Goal: Task Accomplishment & Management: Manage account settings

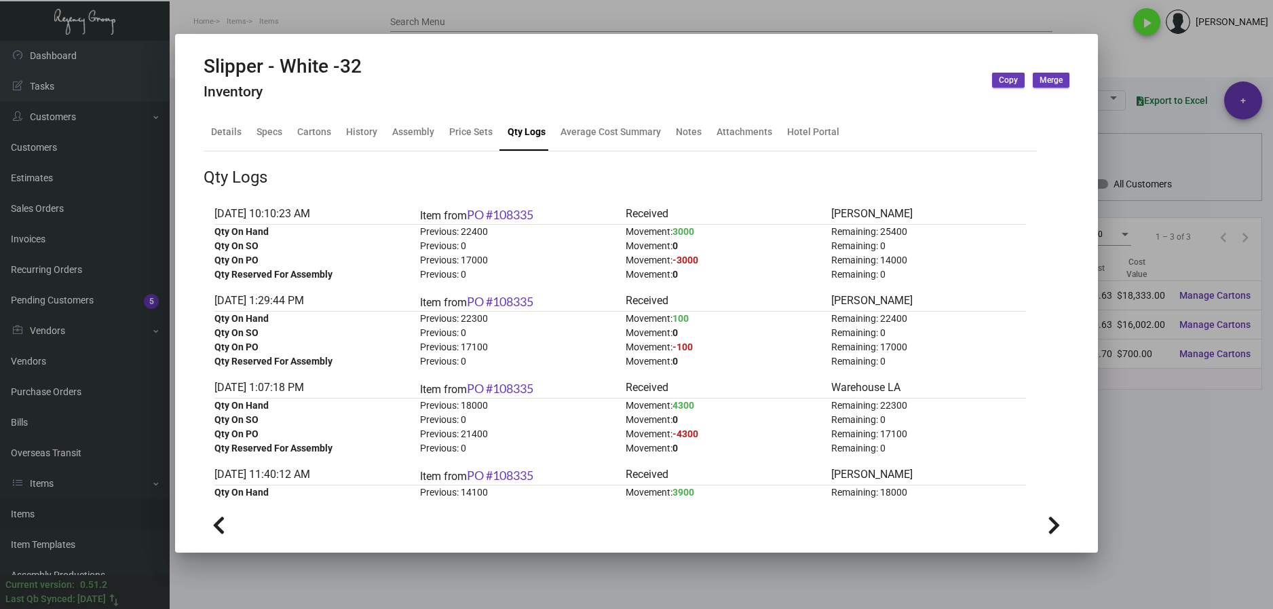
click at [1179, 425] on div at bounding box center [636, 304] width 1273 height 609
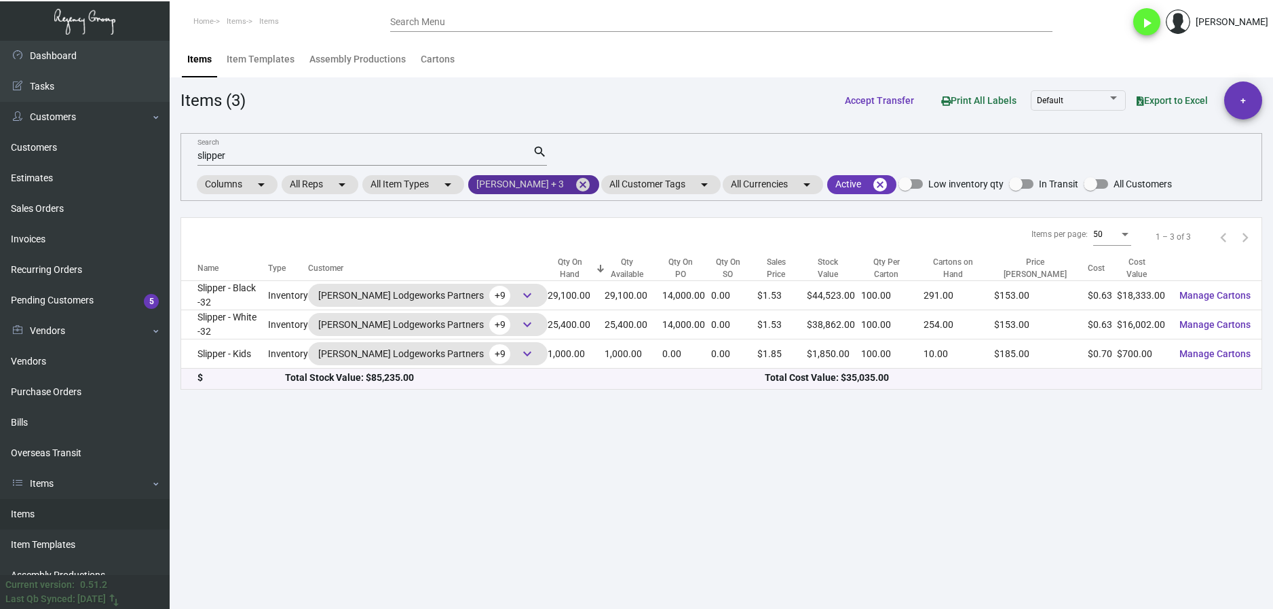
click at [575, 185] on mat-icon "cancel" at bounding box center [583, 184] width 16 height 16
click at [0, 0] on mat-chip at bounding box center [0, 0] width 0 height 0
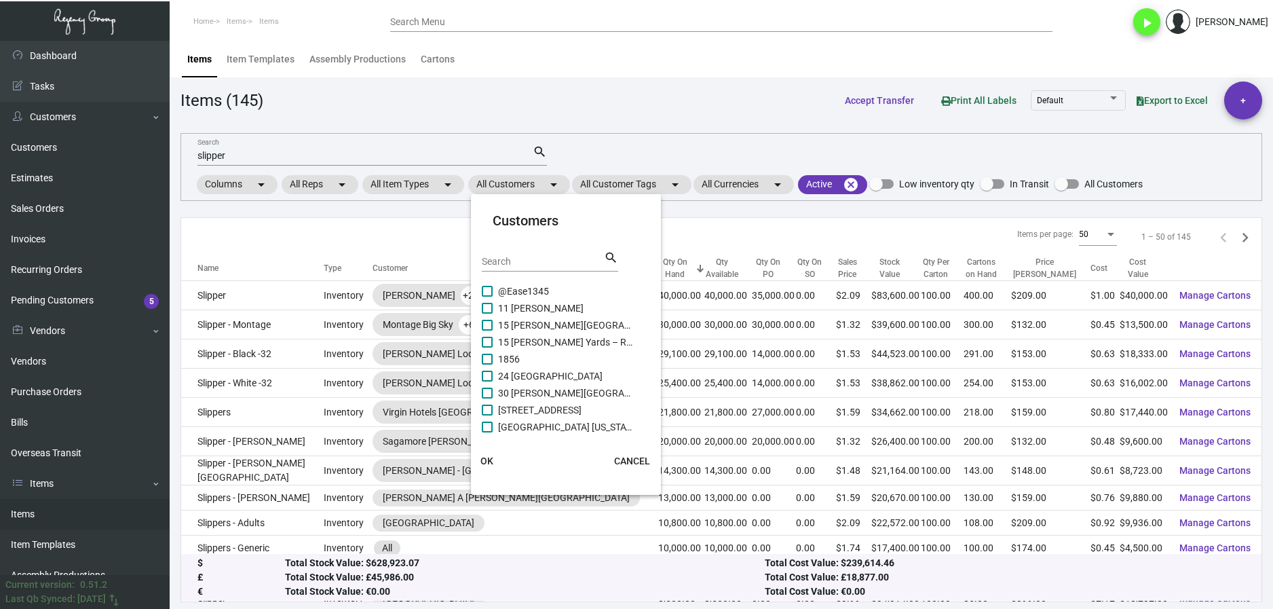
click at [505, 259] on input "Search" at bounding box center [543, 261] width 122 height 11
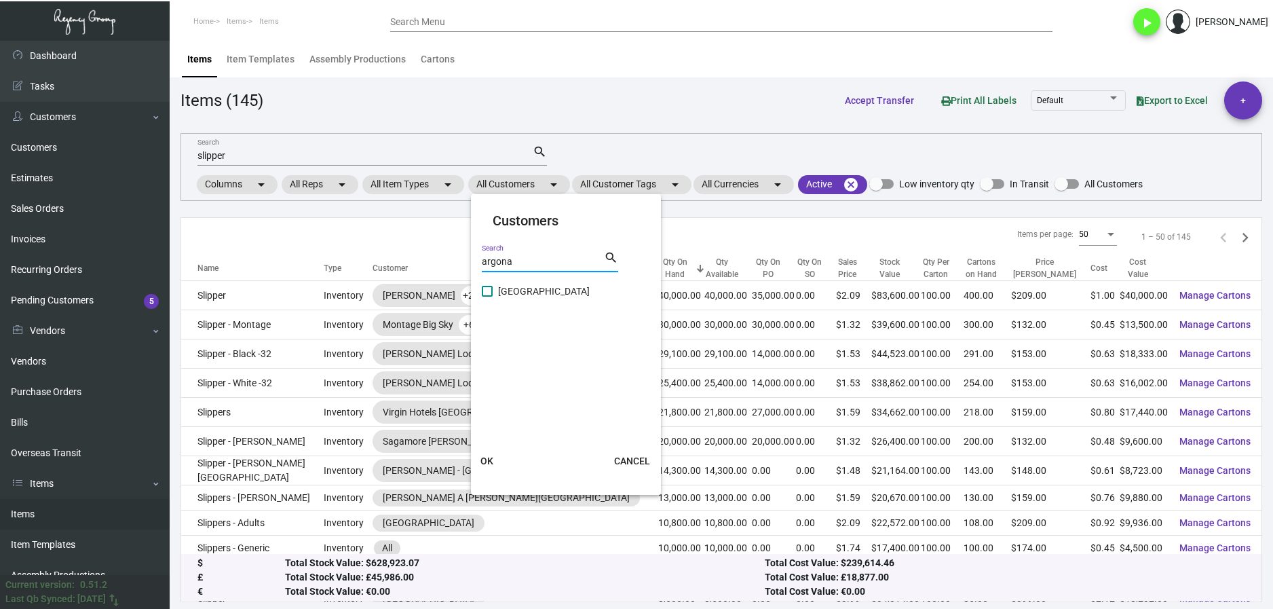
type input "argona"
click at [493, 294] on label "[GEOGRAPHIC_DATA]" at bounding box center [558, 291] width 152 height 16
click at [487, 297] on input "[GEOGRAPHIC_DATA]" at bounding box center [486, 297] width 1 height 1
checkbox input "true"
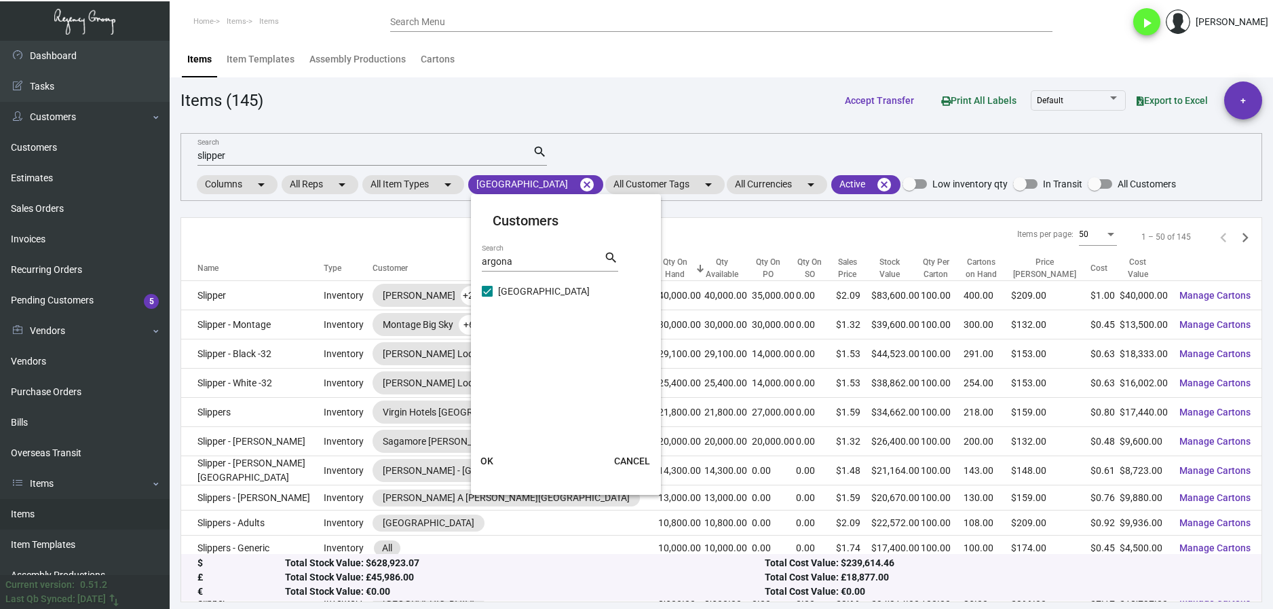
drag, startPoint x: 484, startPoint y: 463, endPoint x: 485, endPoint y: 453, distance: 10.9
click at [484, 463] on span "OK" at bounding box center [486, 460] width 13 height 11
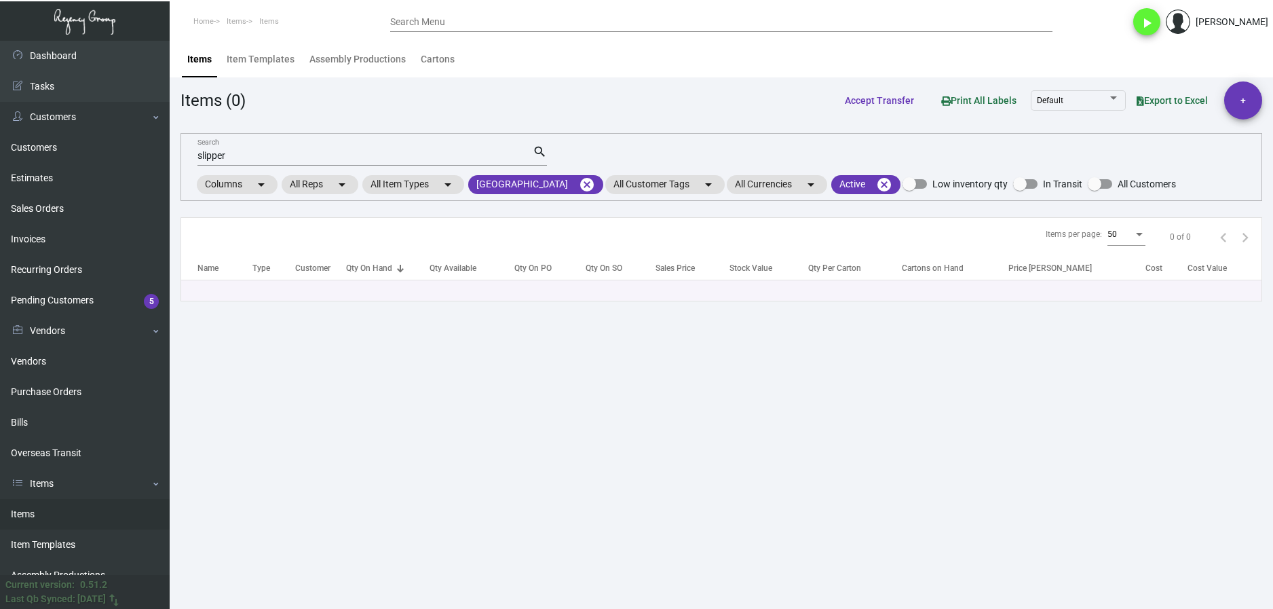
click at [246, 154] on input "slipper" at bounding box center [364, 156] width 335 height 11
type input "s"
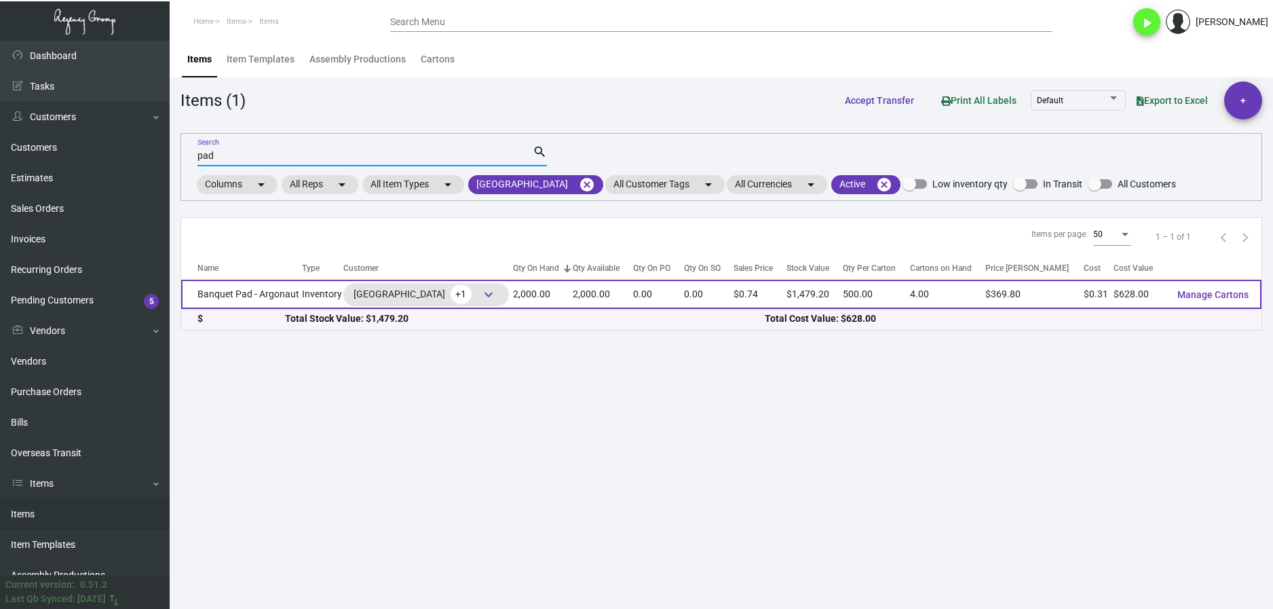
type input "pad"
click at [249, 295] on td "Banquet Pad - Argonaut" at bounding box center [241, 294] width 121 height 29
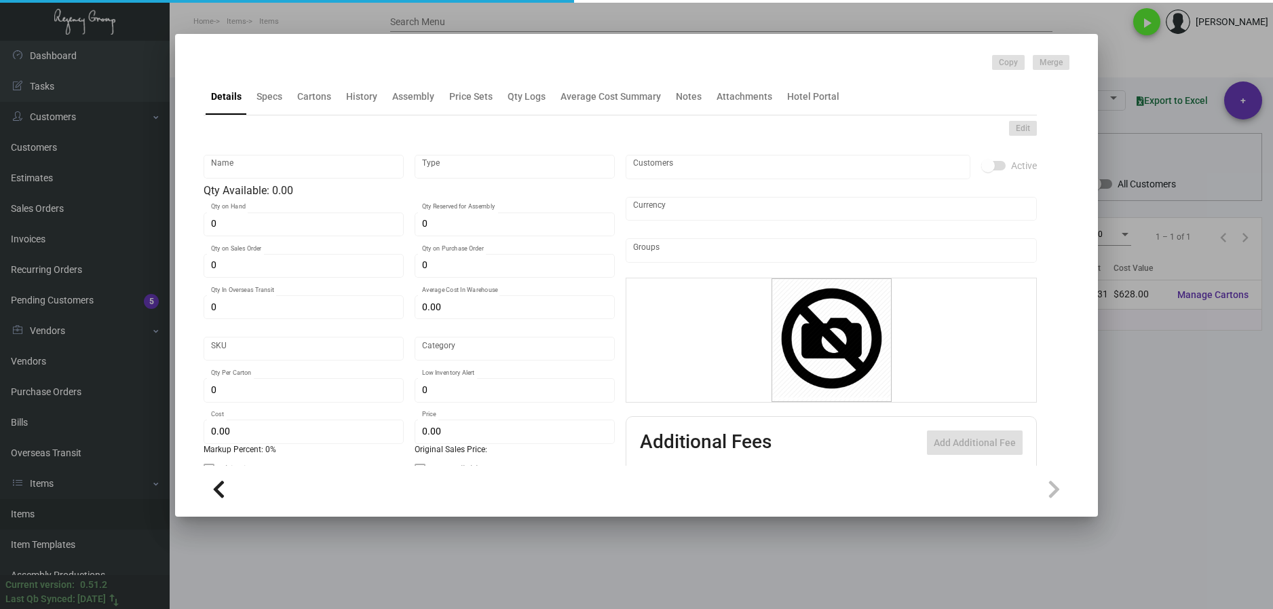
type input "Banquet Pad - Argonaut"
type input "Inventory"
type input "2,000"
type input "$ 0.314"
type input "Inventory"
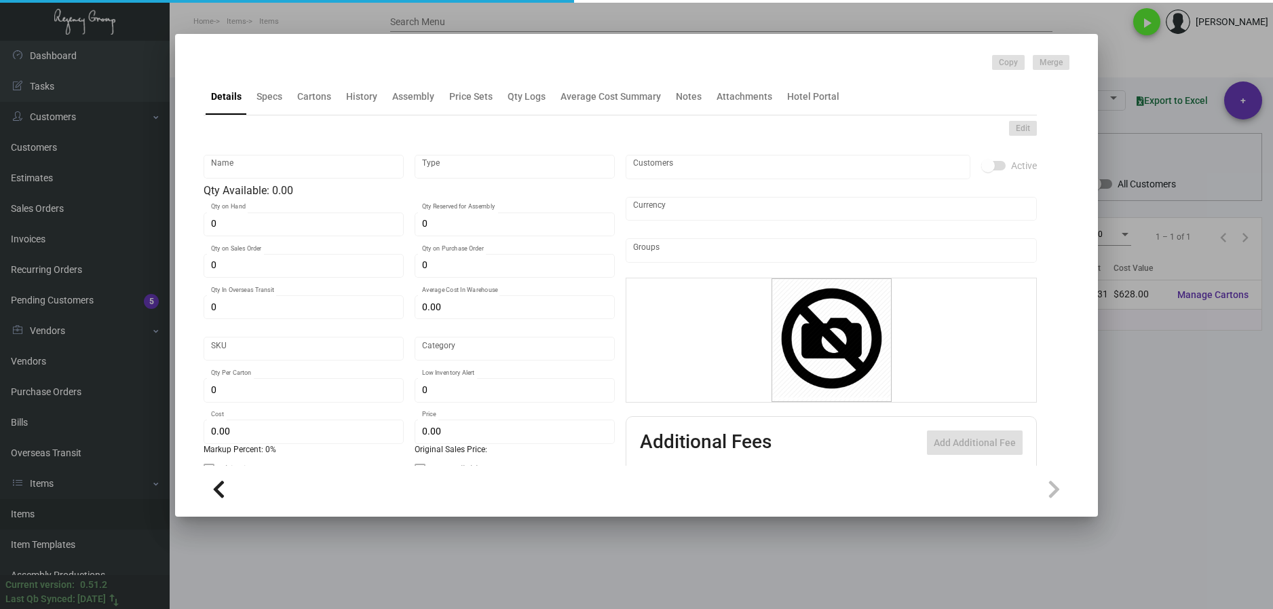
type input "500"
type input "$ 0.314"
type input "$ 0.7396"
checkbox input "true"
type input "United States Dollar $"
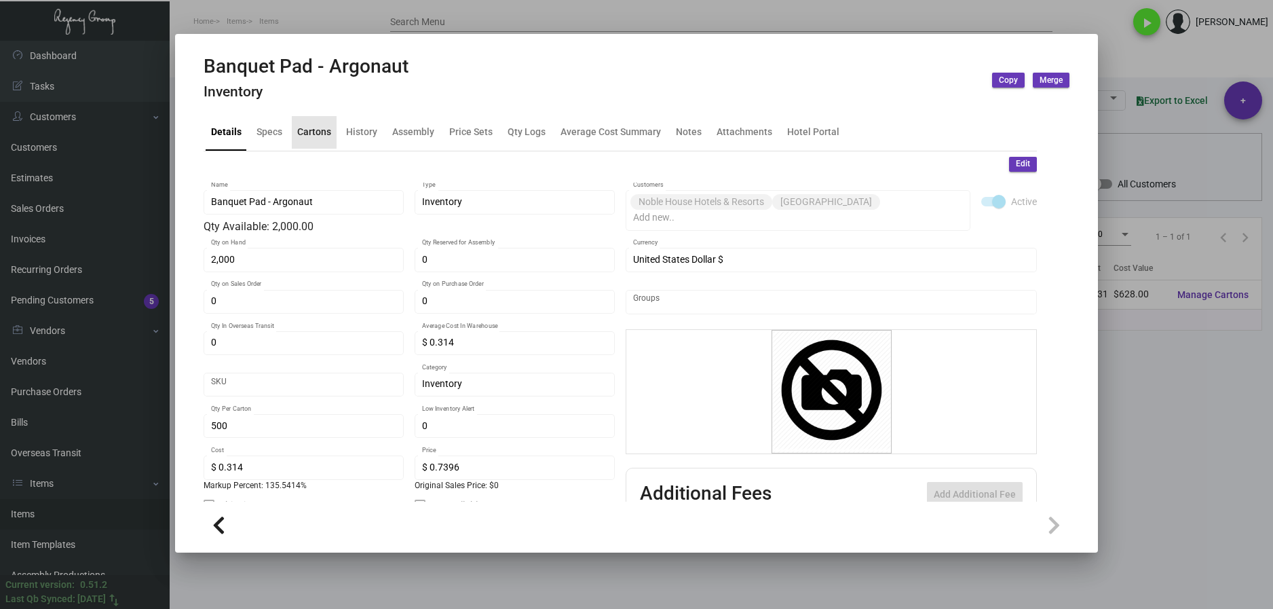
click at [310, 130] on div "Cartons" at bounding box center [314, 132] width 34 height 14
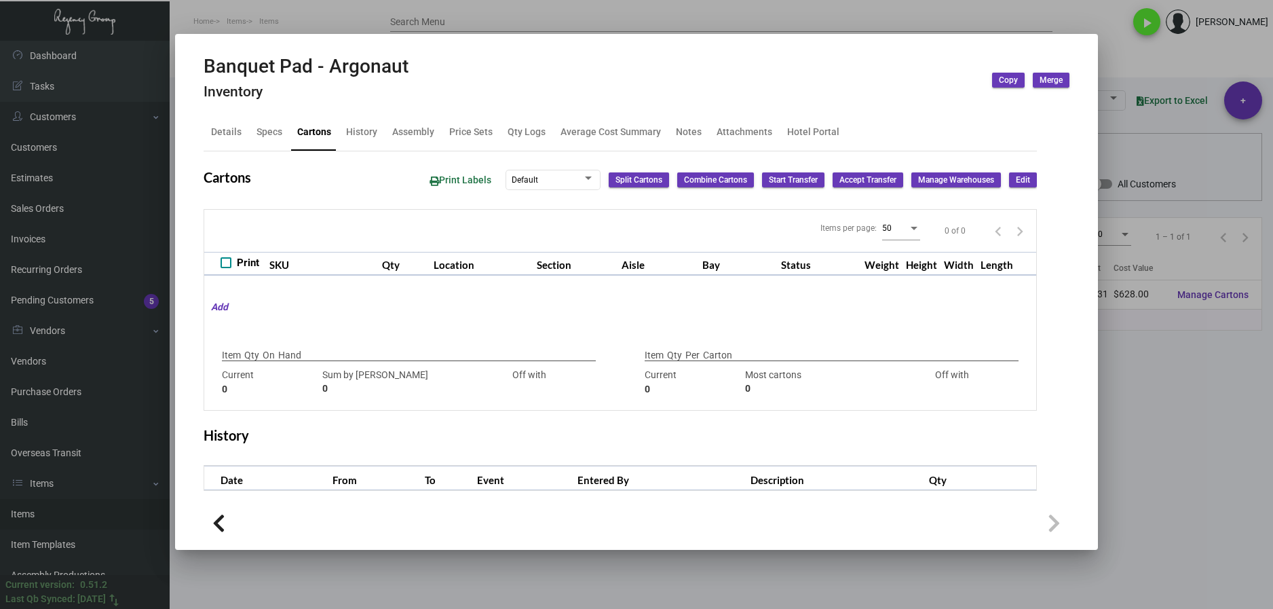
checkbox input "true"
type input "2,000"
type input "2000"
type input "0"
type input "500"
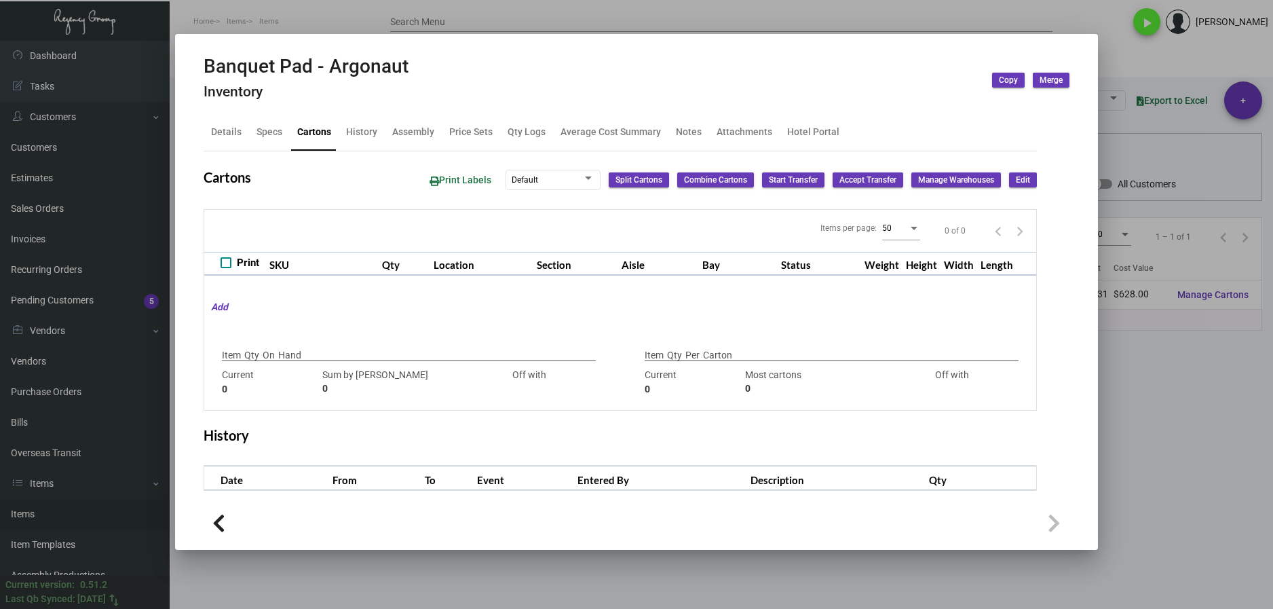
type input "500"
type input "0"
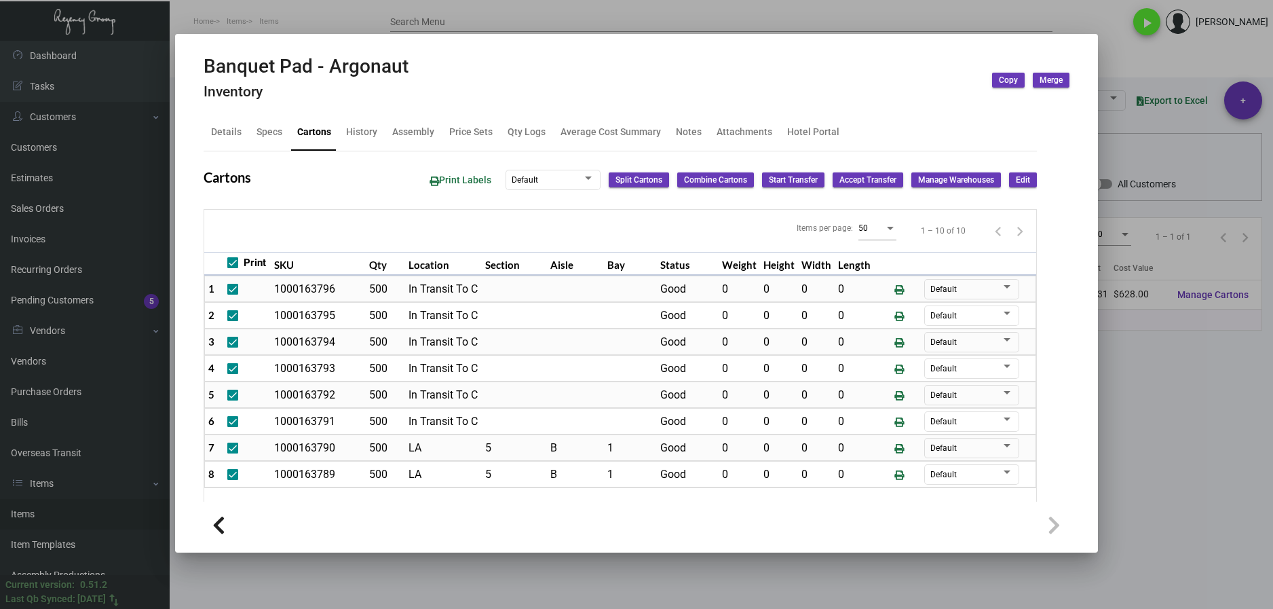
scroll to position [63, 0]
